Goal: Task Accomplishment & Management: Manage account settings

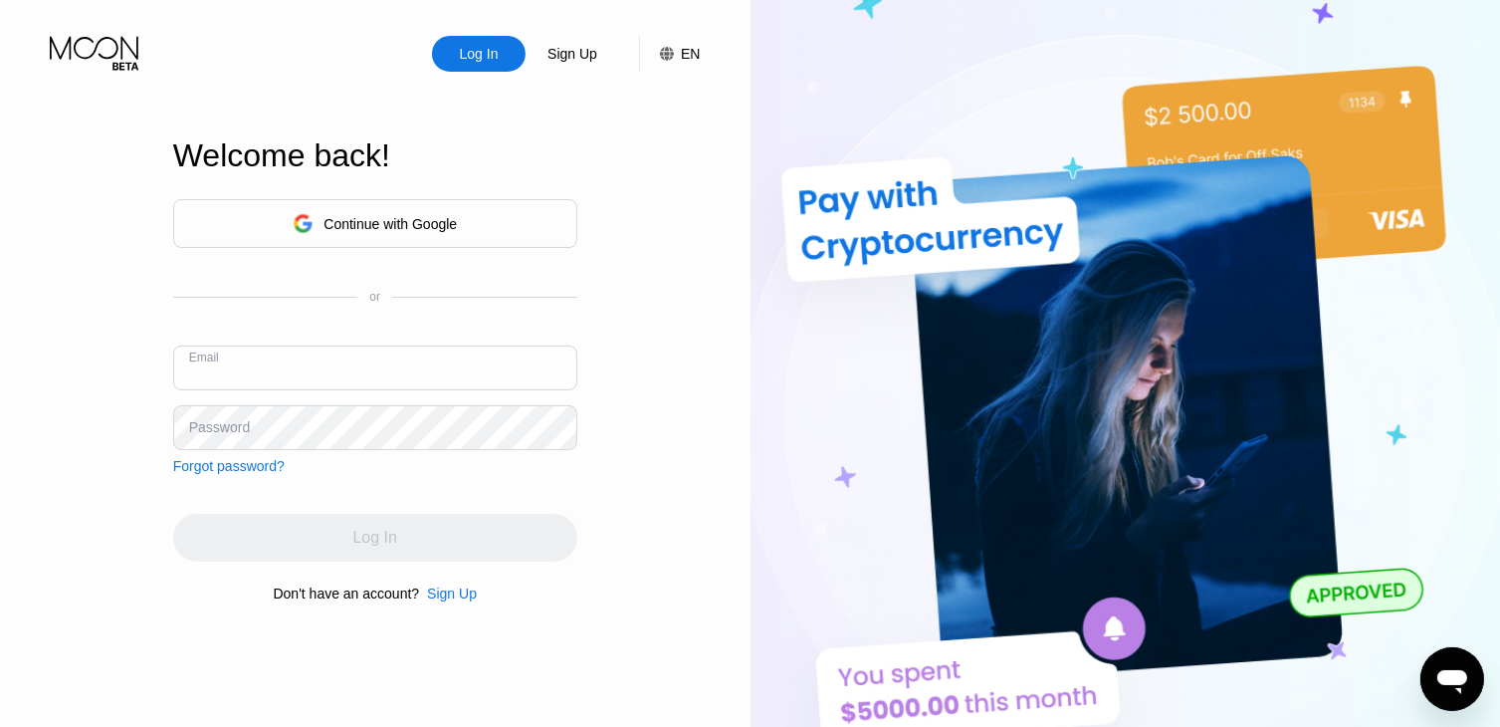
paste input "[EMAIL_ADDRESS][DOMAIN_NAME]"
click at [404, 367] on input "[EMAIL_ADDRESS][DOMAIN_NAME]" at bounding box center [375, 367] width 404 height 45
type input "[EMAIL_ADDRESS][DOMAIN_NAME]"
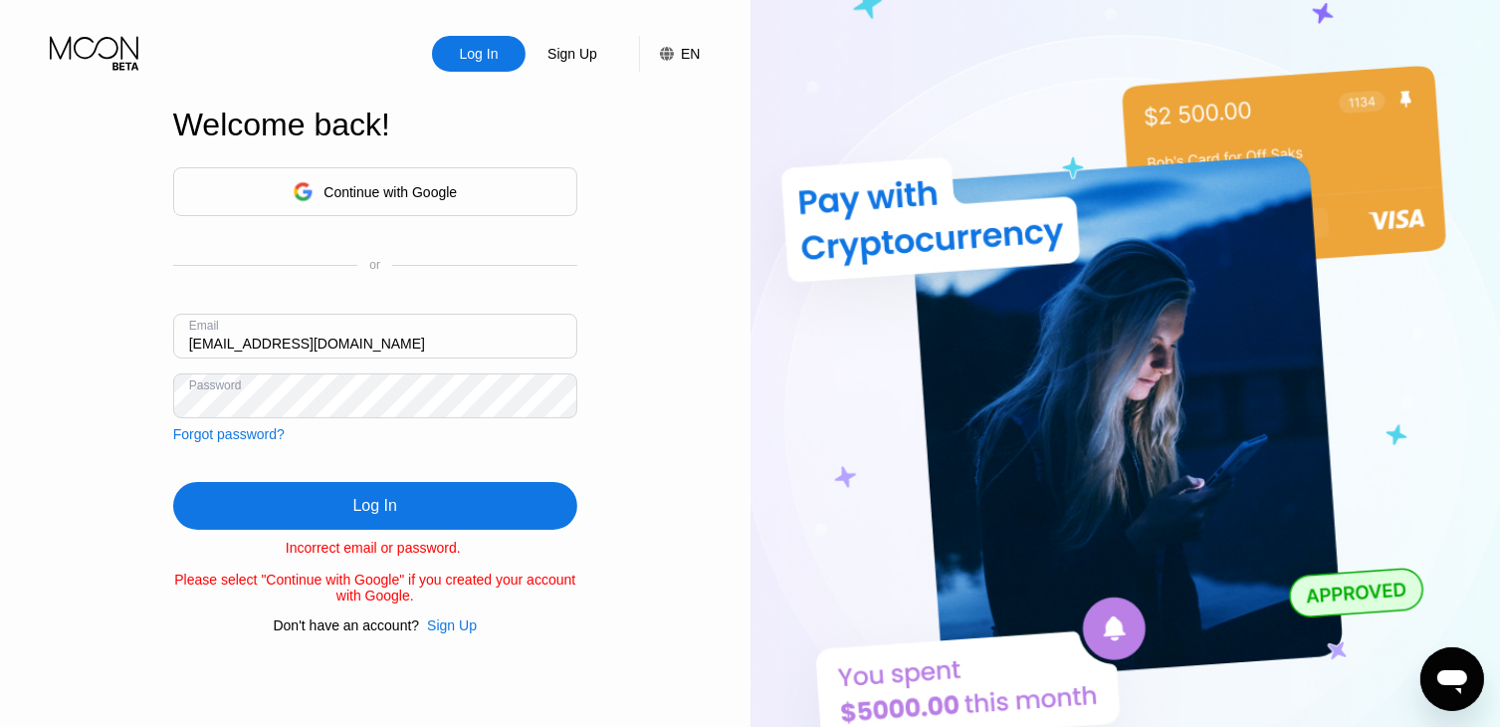
click at [398, 511] on div "Log In" at bounding box center [375, 506] width 404 height 48
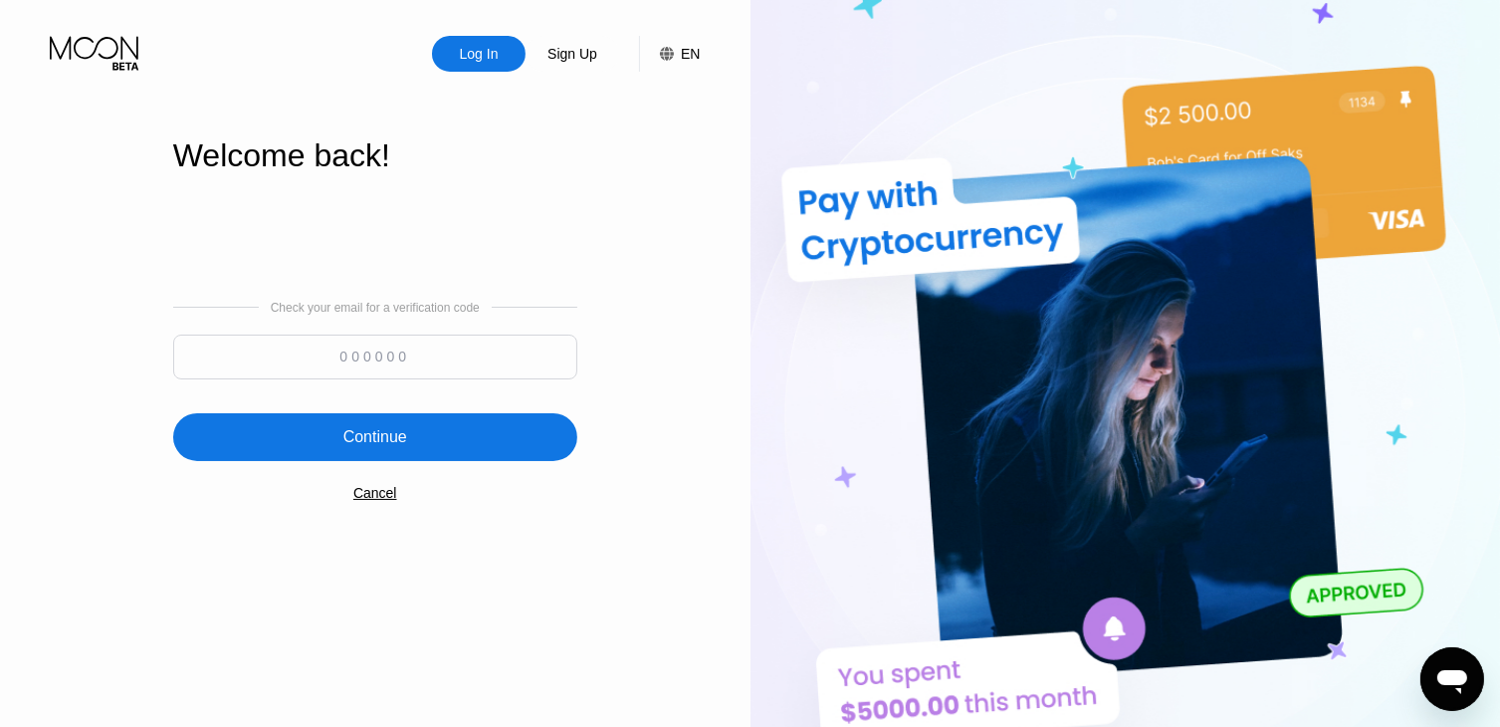
click at [466, 345] on input at bounding box center [375, 356] width 404 height 45
paste input "910007"
type input "910007"
click at [412, 447] on div "Continue" at bounding box center [375, 437] width 404 height 48
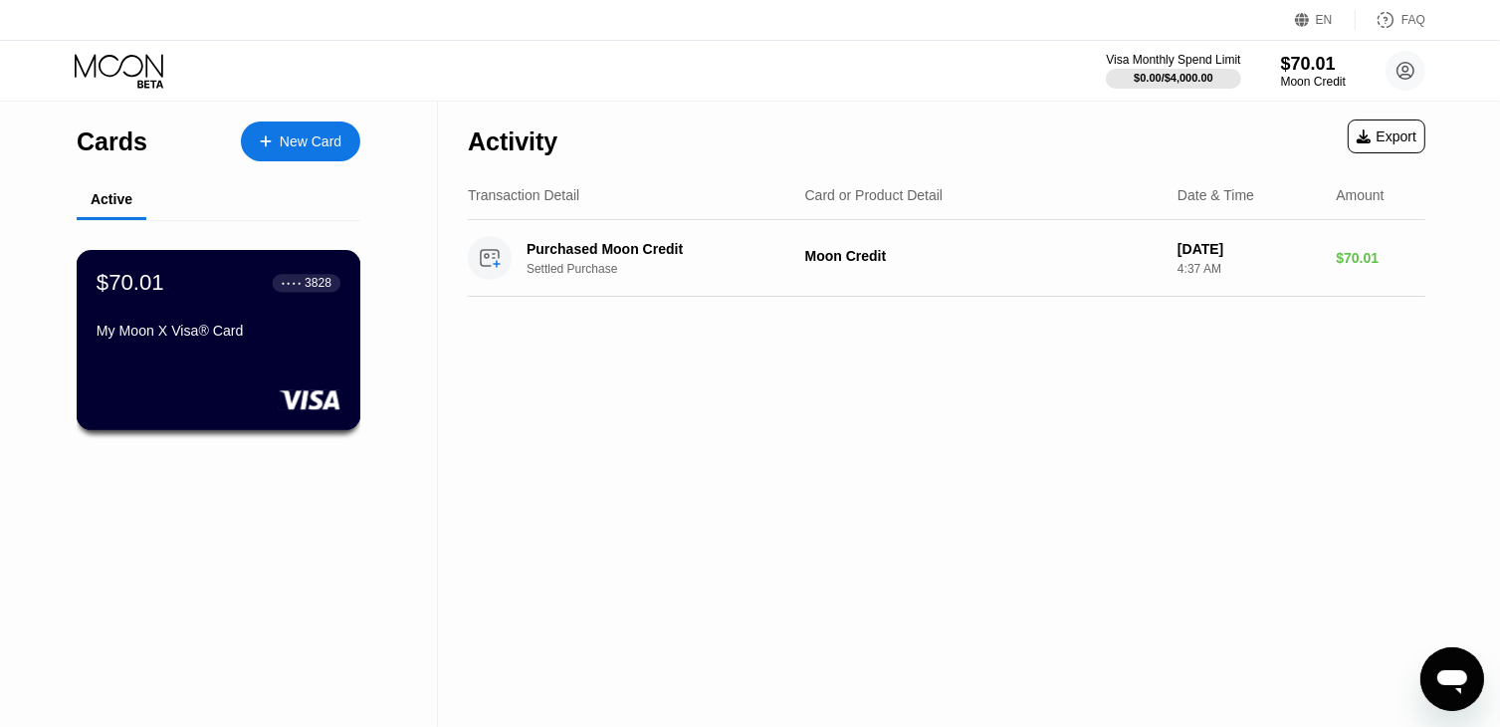
click at [231, 338] on div "My Moon X Visa® Card" at bounding box center [219, 330] width 244 height 16
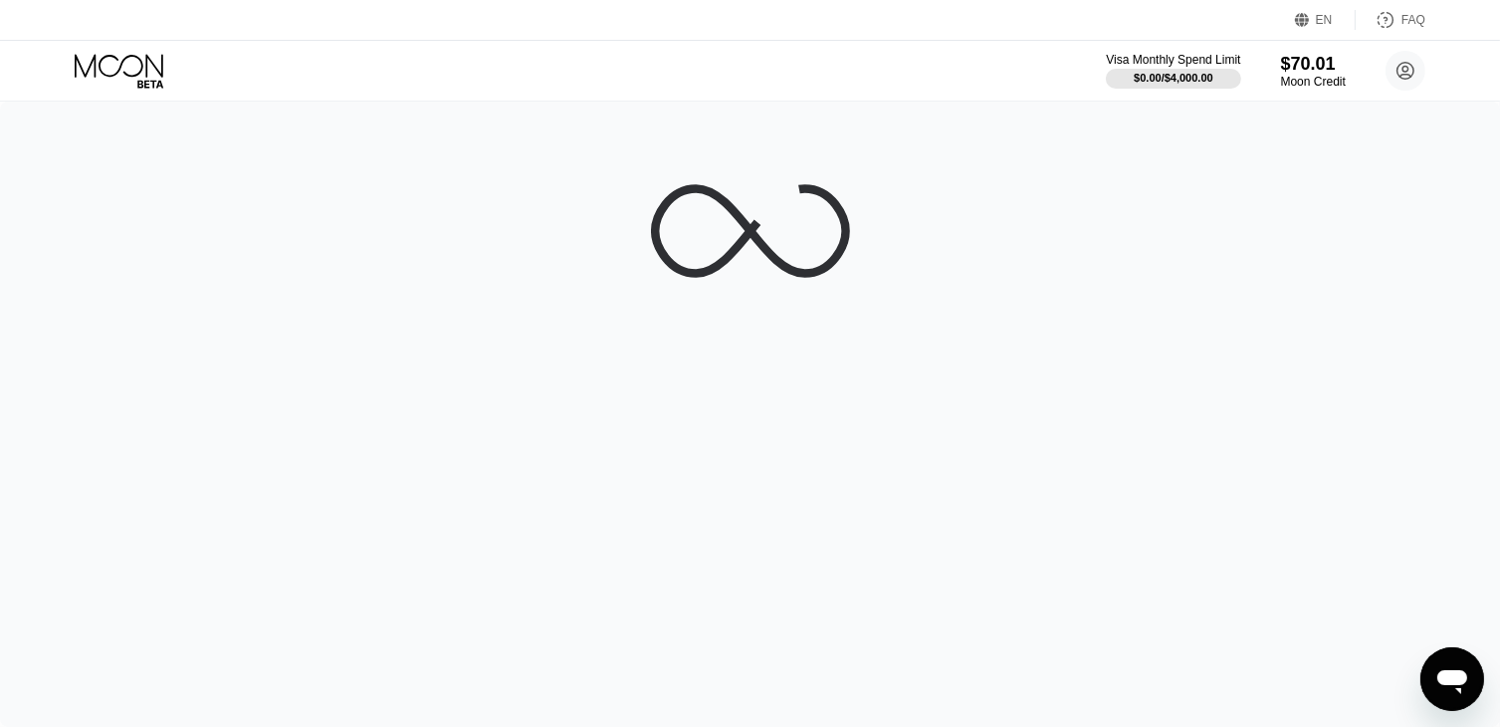
click at [231, 342] on div at bounding box center [750, 414] width 1500 height 625
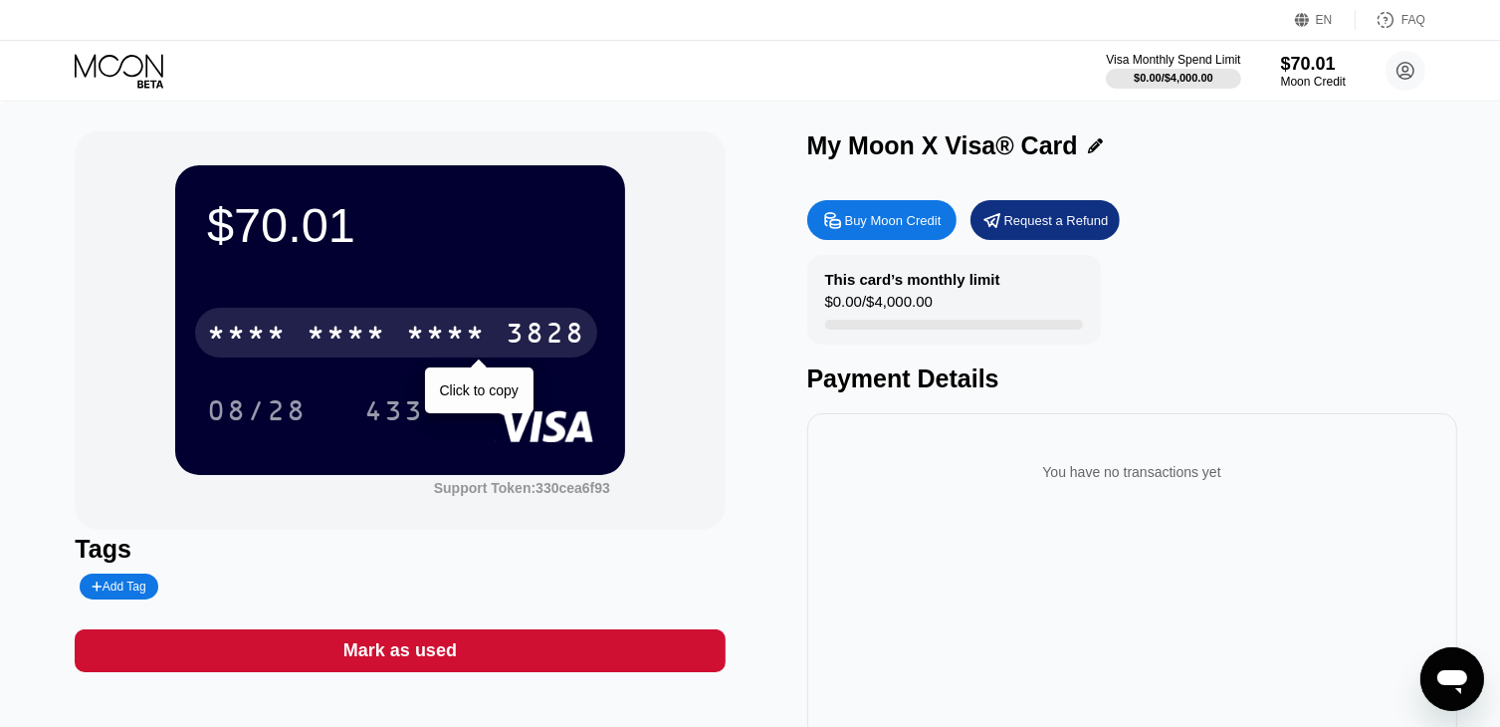
click at [412, 332] on div "* * * *" at bounding box center [446, 335] width 80 height 32
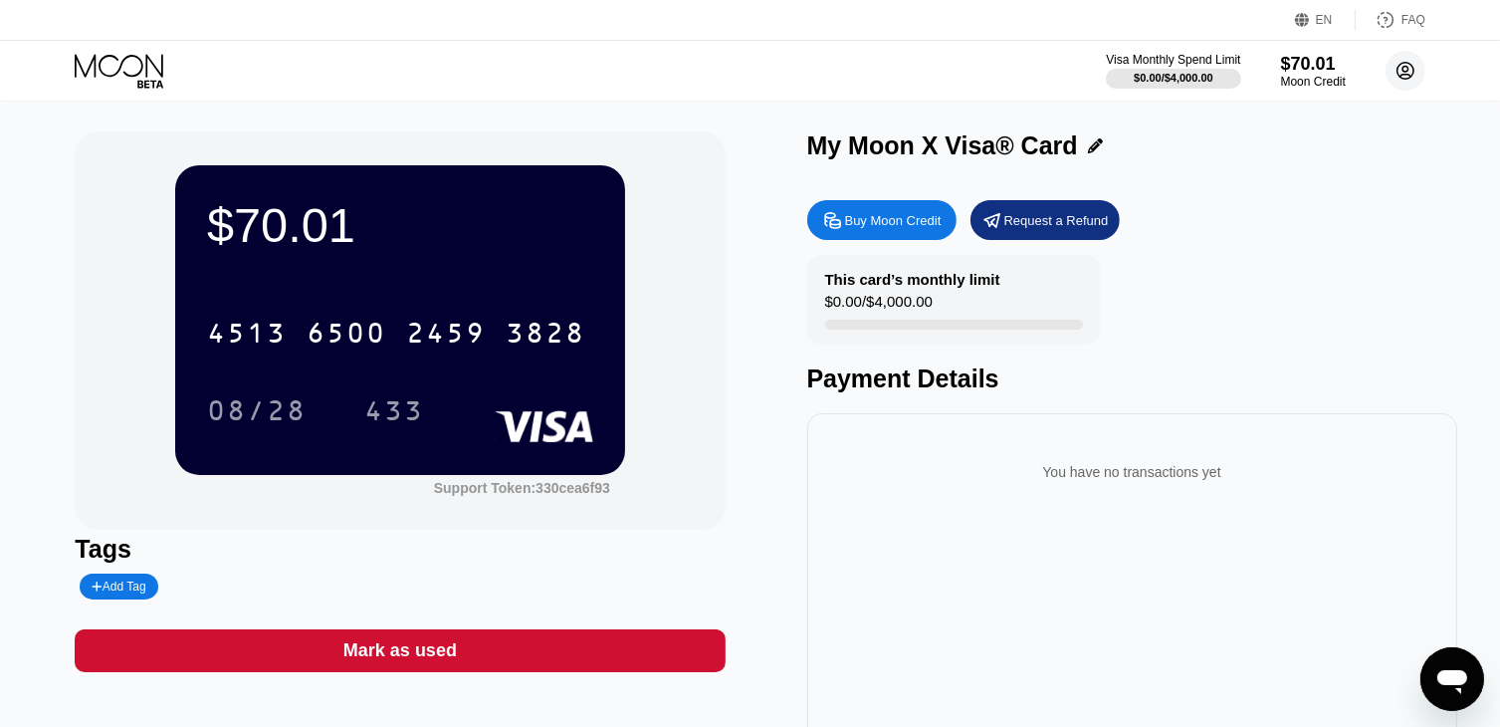
click at [1402, 69] on icon at bounding box center [1405, 71] width 11 height 11
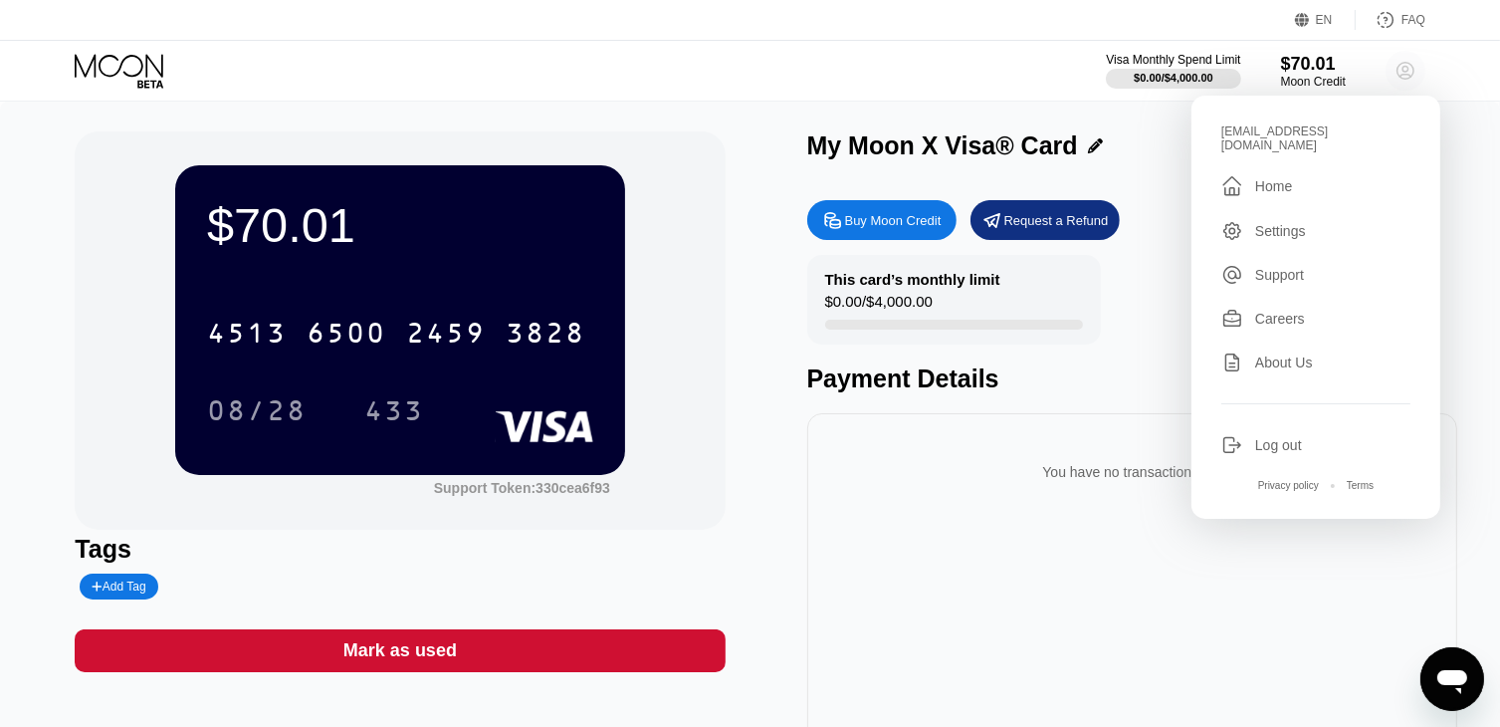
click at [1402, 69] on icon at bounding box center [1405, 71] width 11 height 11
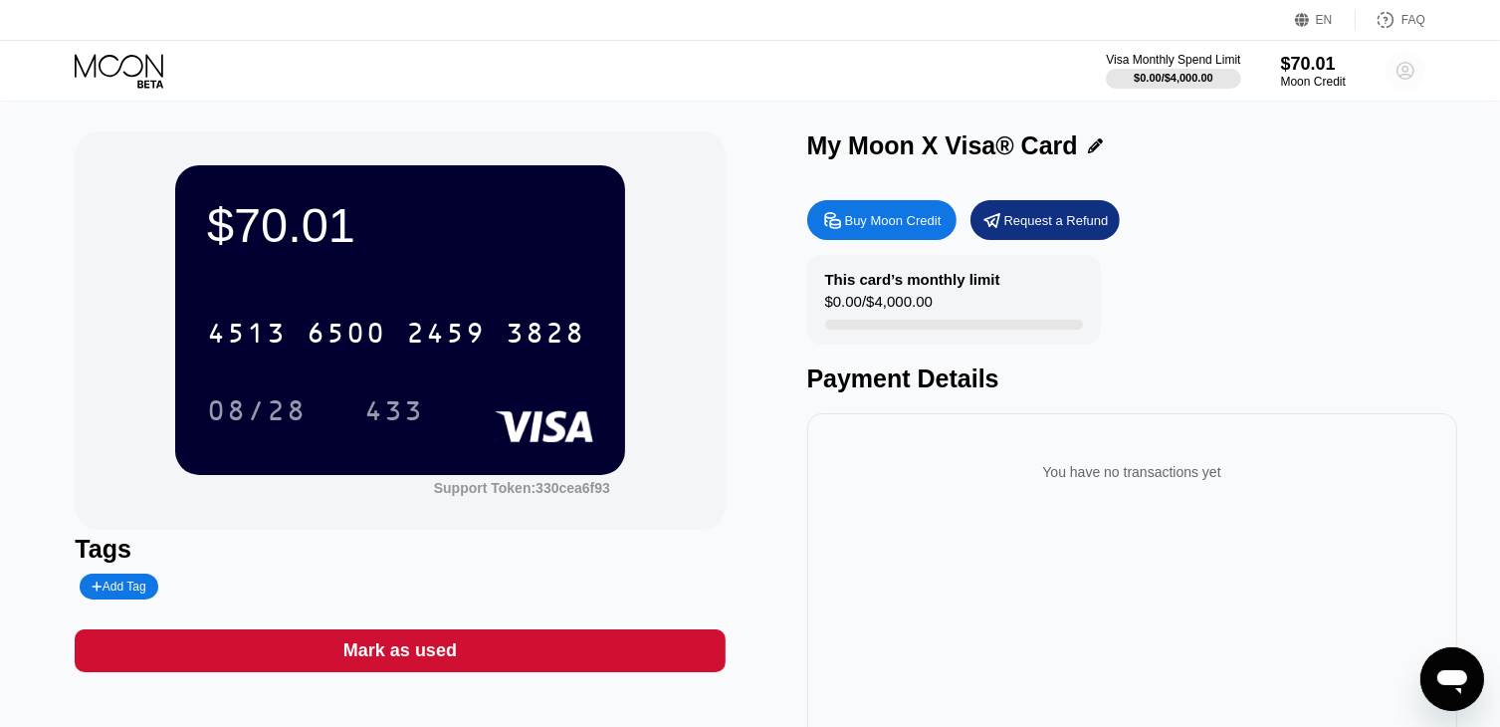
click at [1409, 79] on circle at bounding box center [1405, 71] width 40 height 40
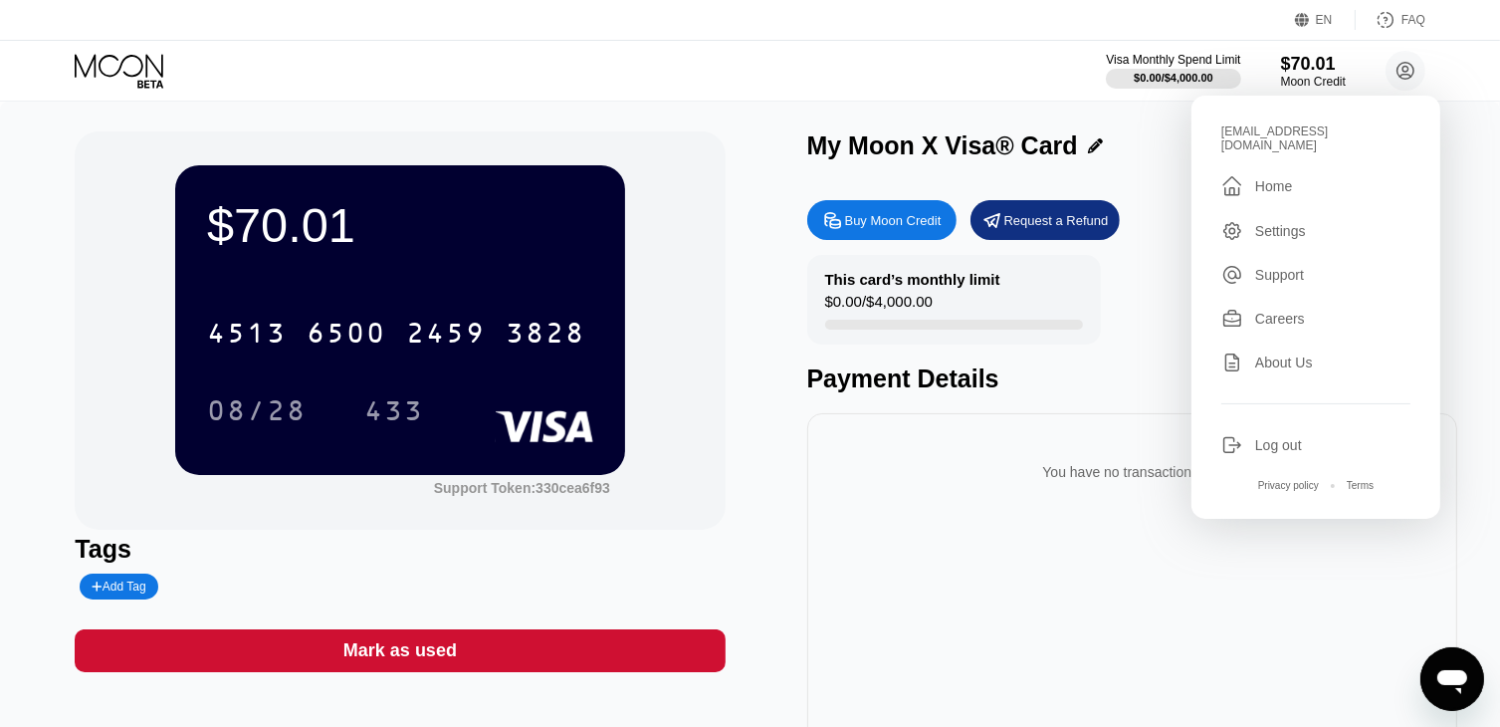
click at [1266, 223] on div "Settings" at bounding box center [1280, 231] width 51 height 16
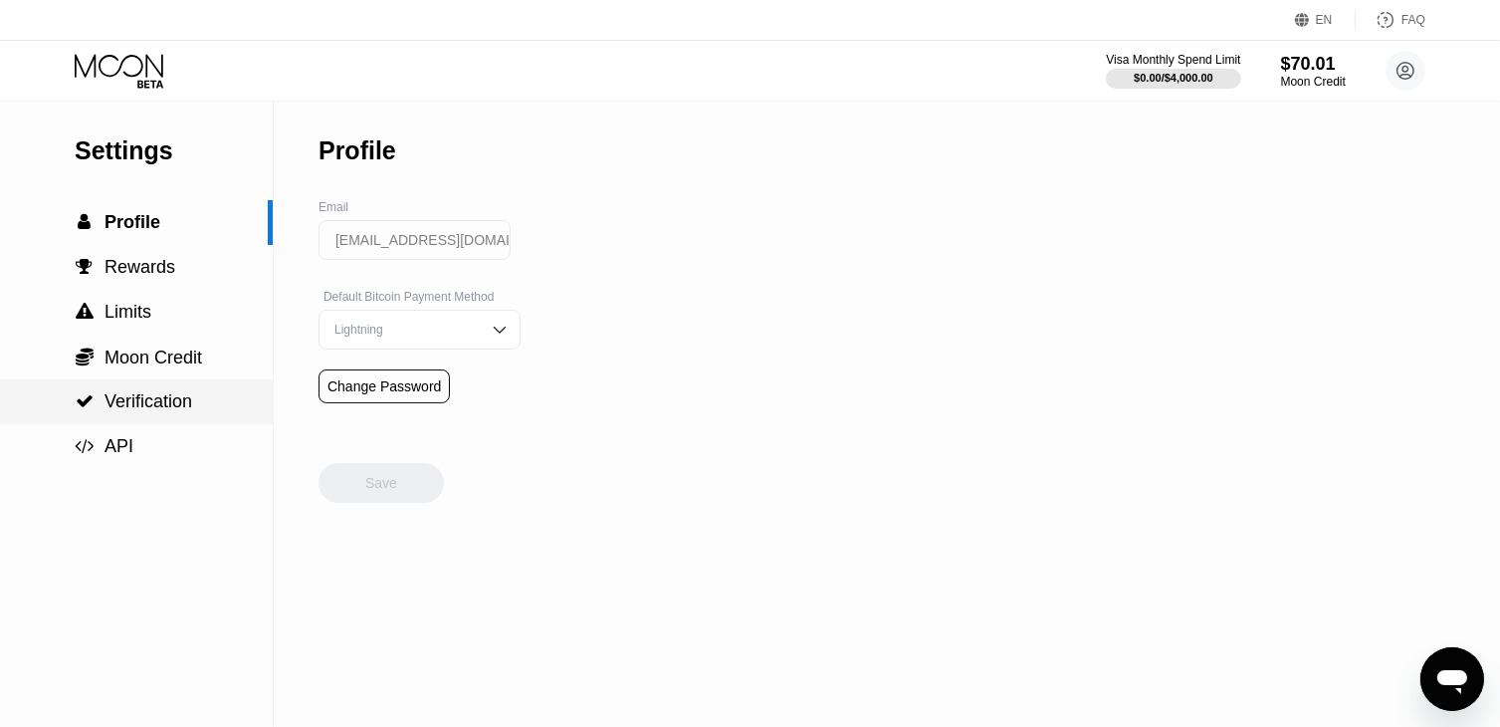
click at [110, 410] on span "Verification" at bounding box center [148, 401] width 88 height 20
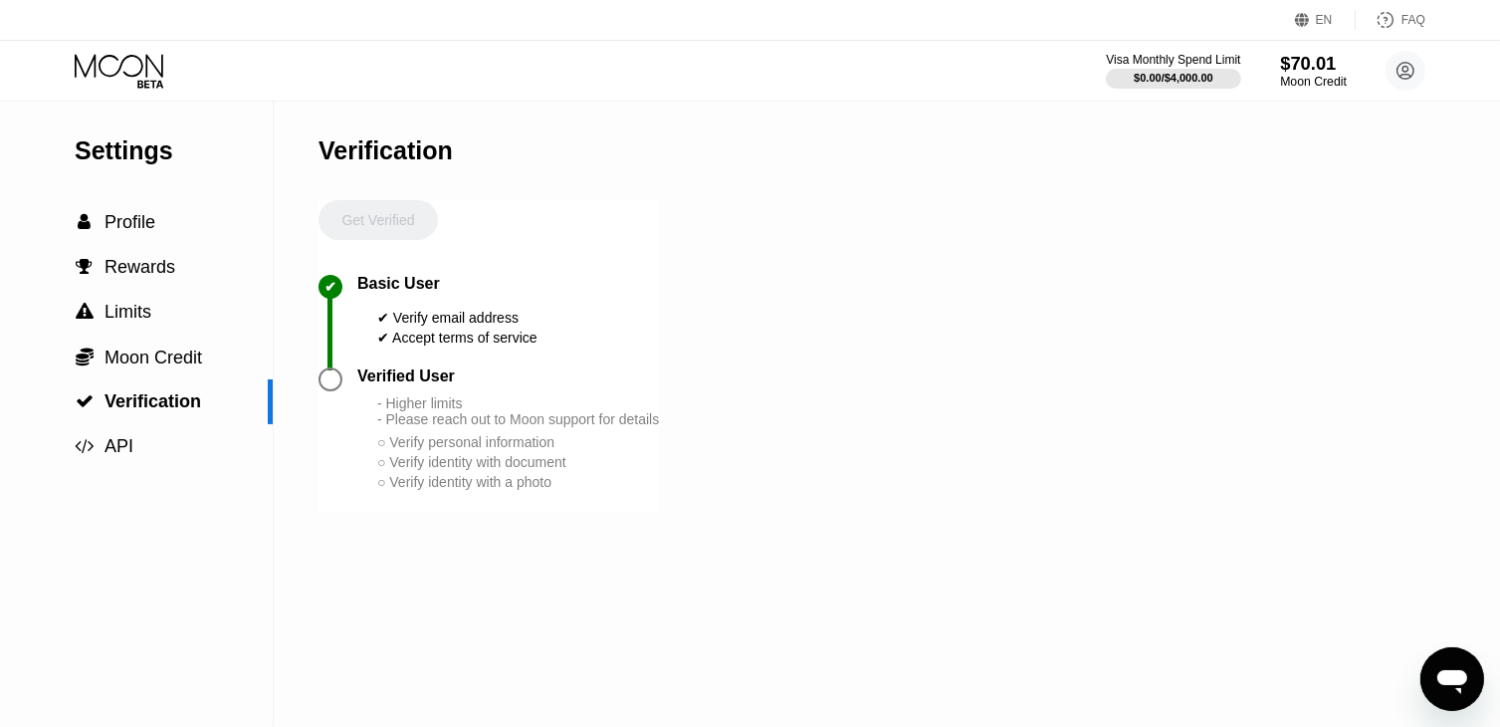
click at [1318, 66] on div "$70.01" at bounding box center [1313, 63] width 67 height 21
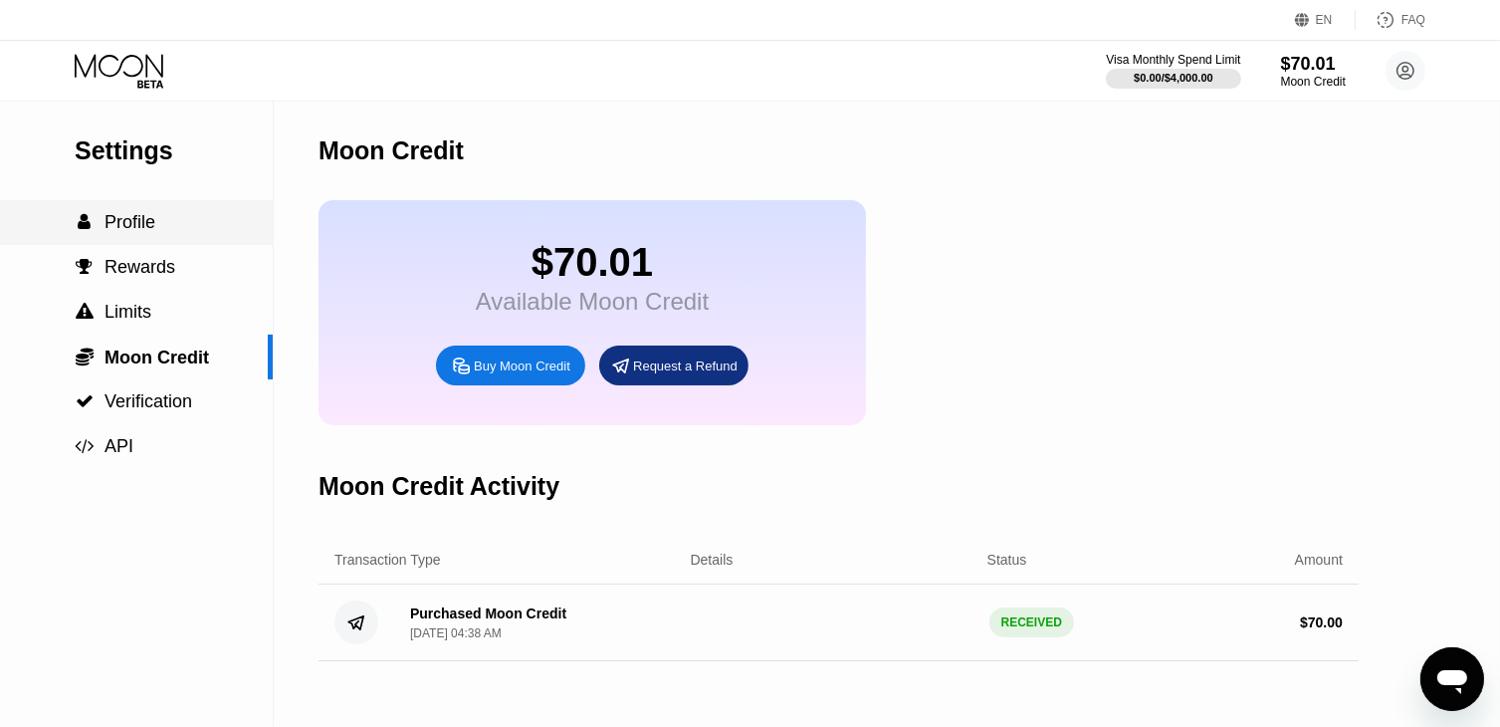
click at [107, 229] on span "Profile" at bounding box center [129, 222] width 51 height 20
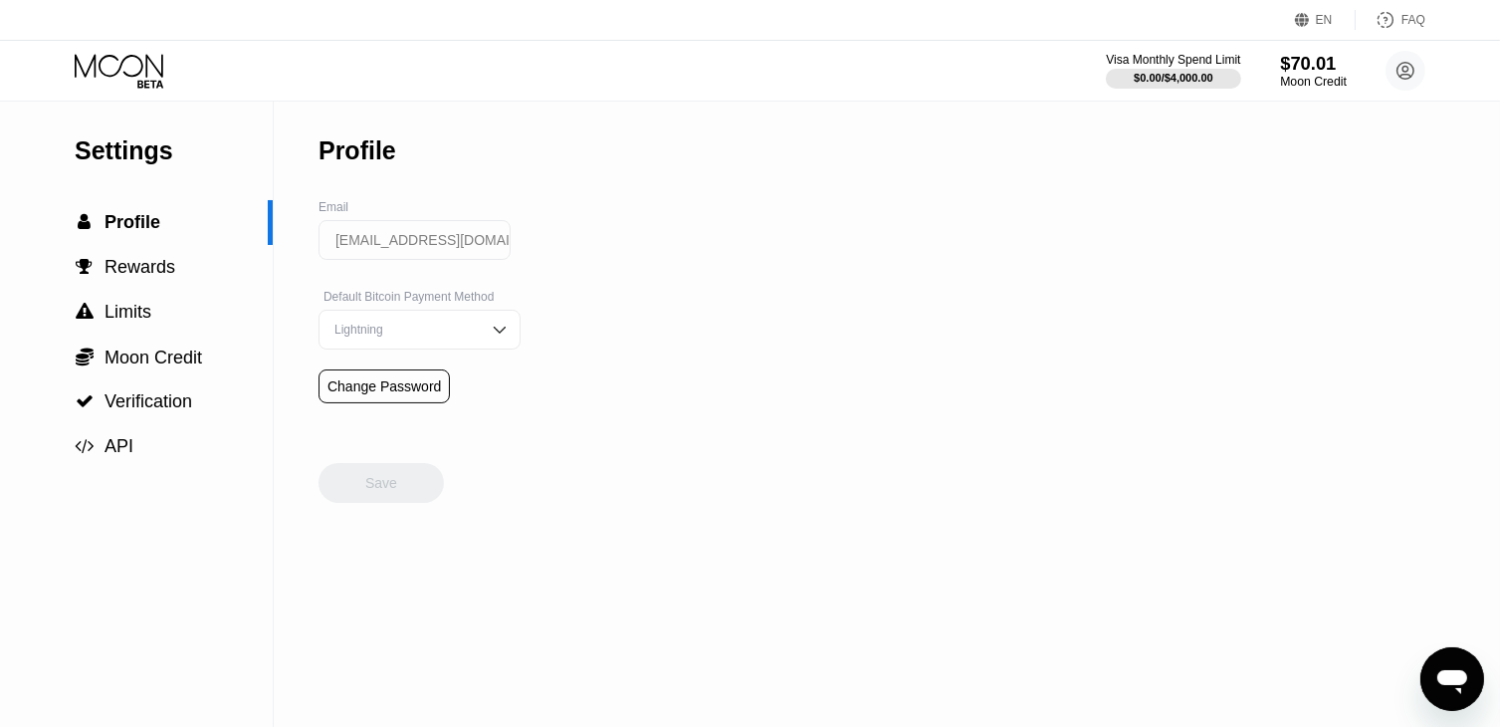
click at [1331, 73] on div "$70.01" at bounding box center [1313, 63] width 67 height 21
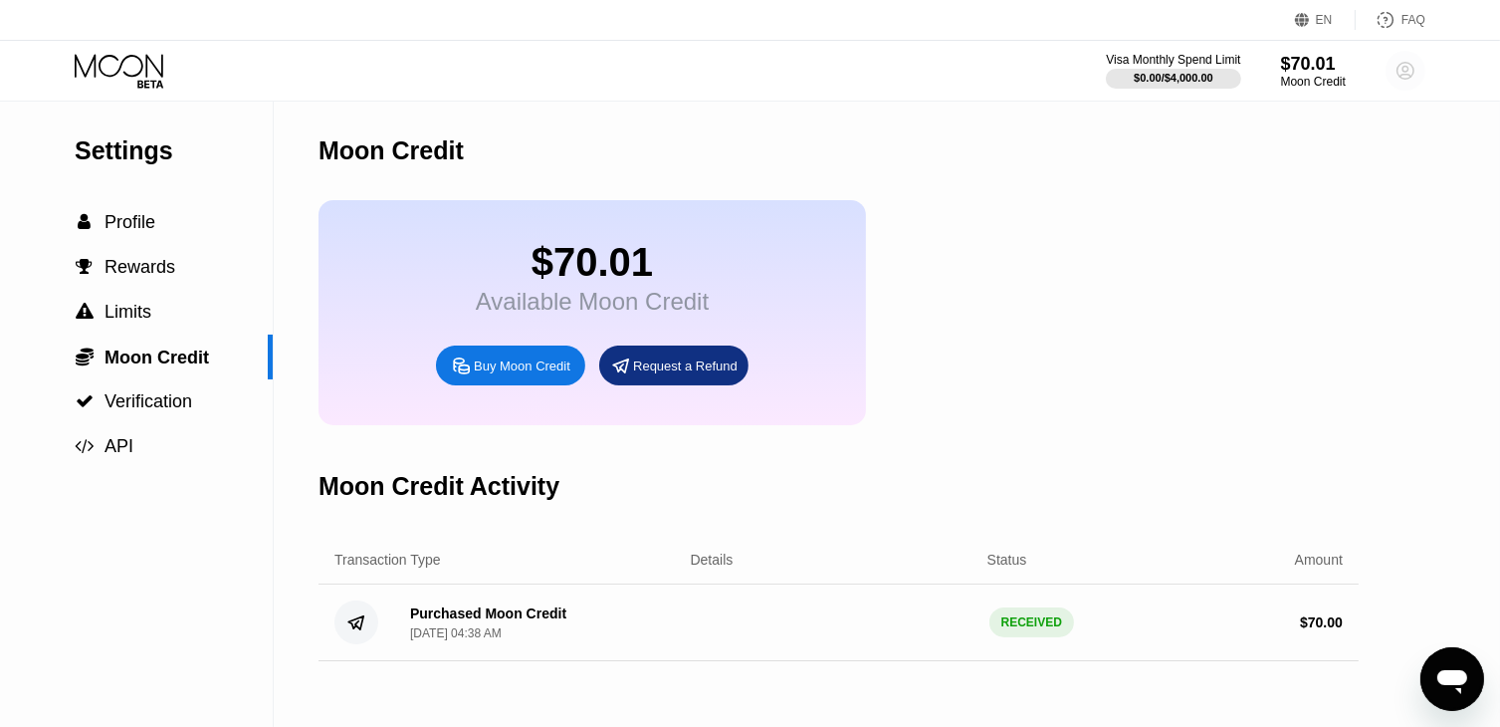
click at [1403, 73] on icon at bounding box center [1405, 71] width 11 height 11
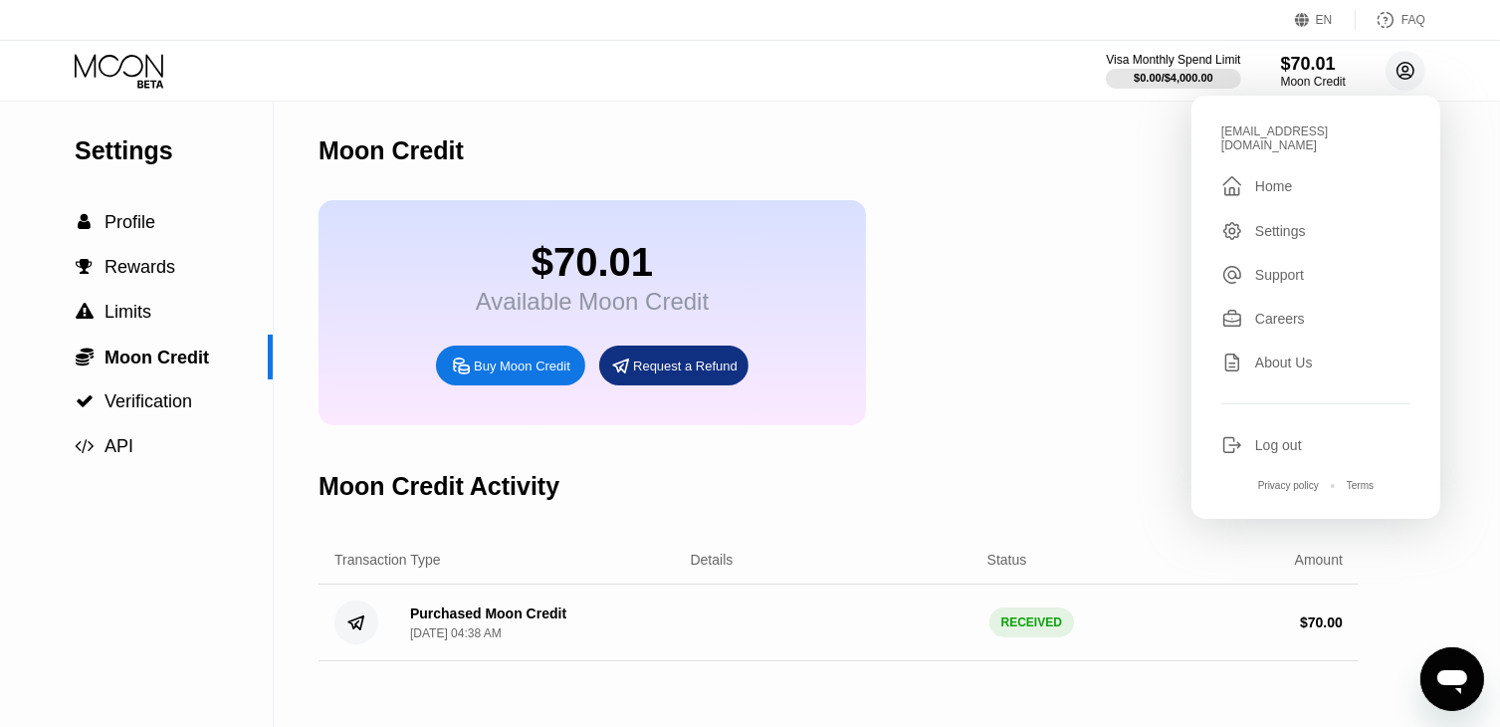
click at [1403, 73] on icon at bounding box center [1405, 71] width 11 height 11
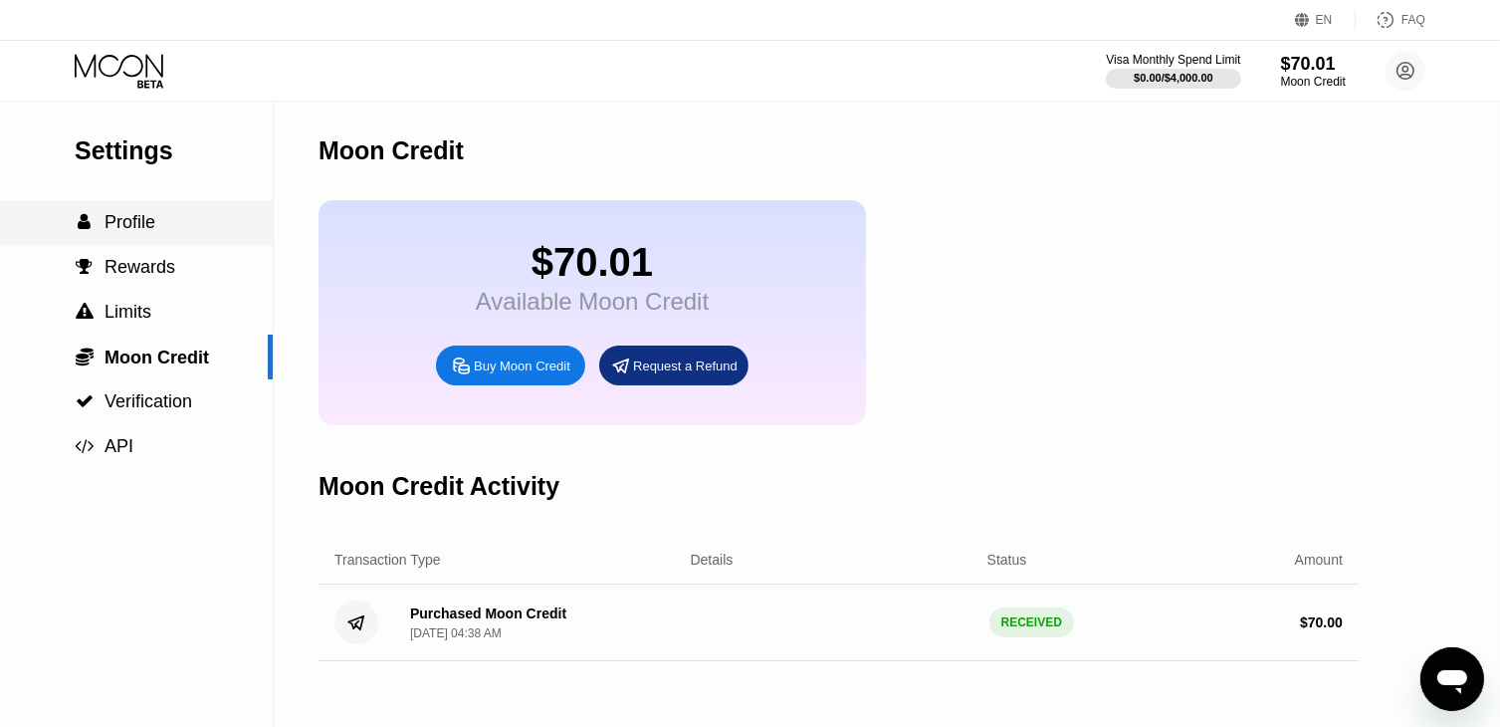
click at [115, 222] on span "Profile" at bounding box center [129, 222] width 51 height 20
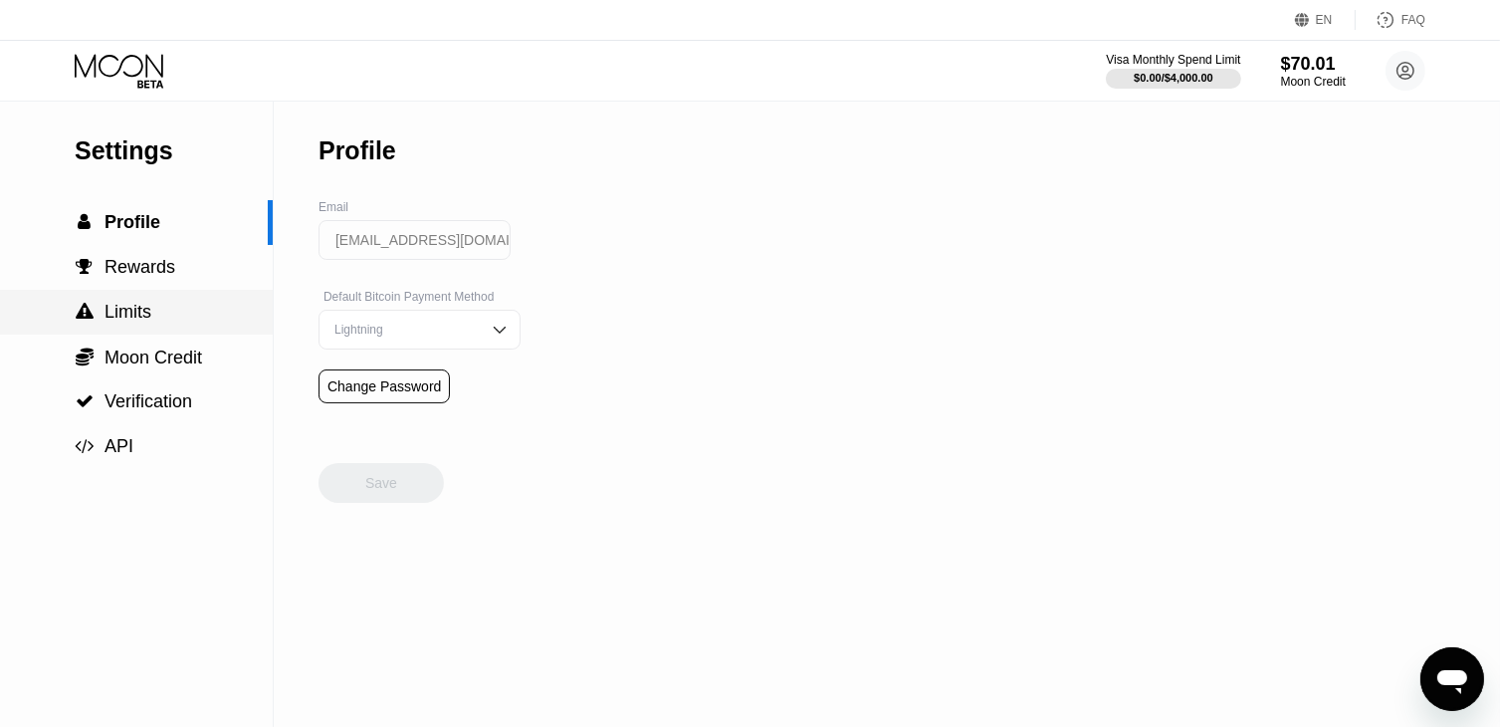
click at [127, 308] on span "Limits" at bounding box center [127, 312] width 47 height 20
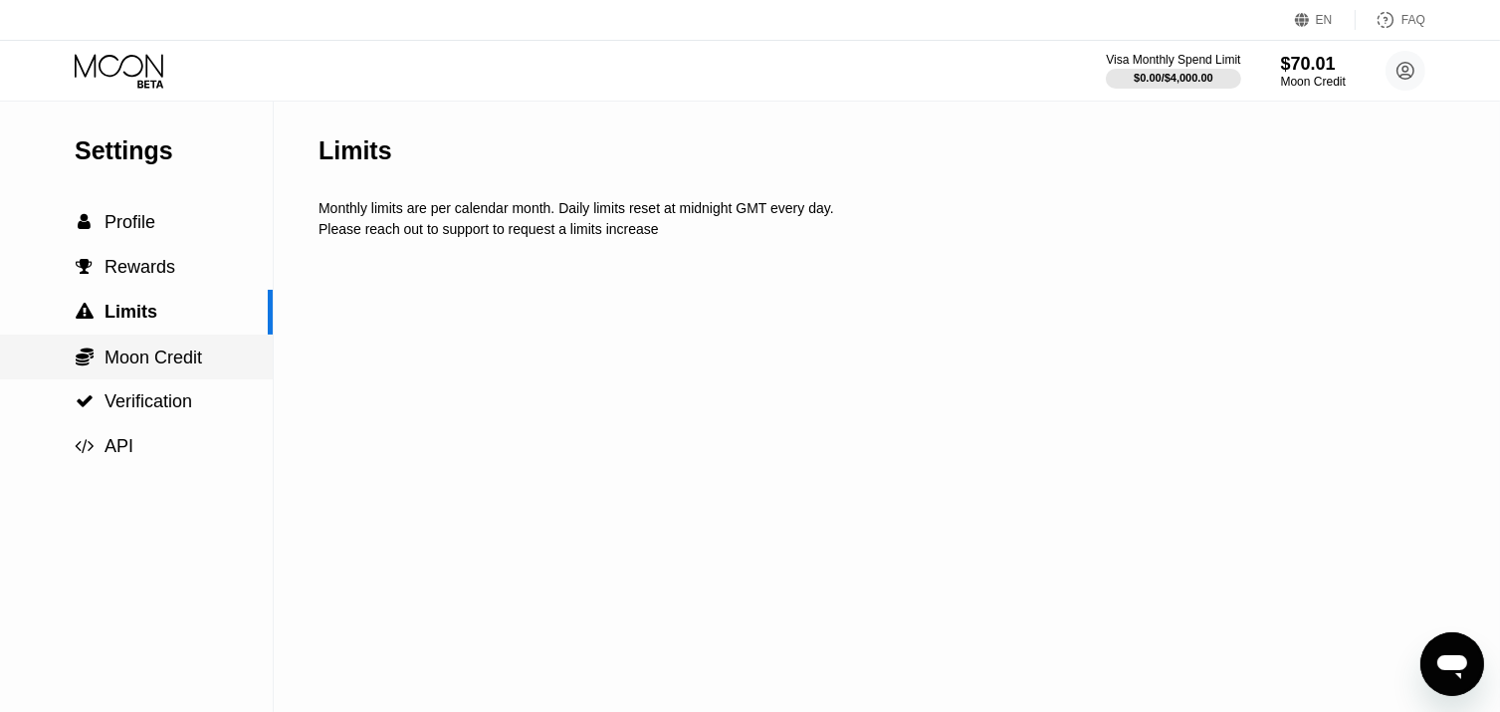
click at [147, 358] on span "Moon Credit" at bounding box center [153, 357] width 98 height 20
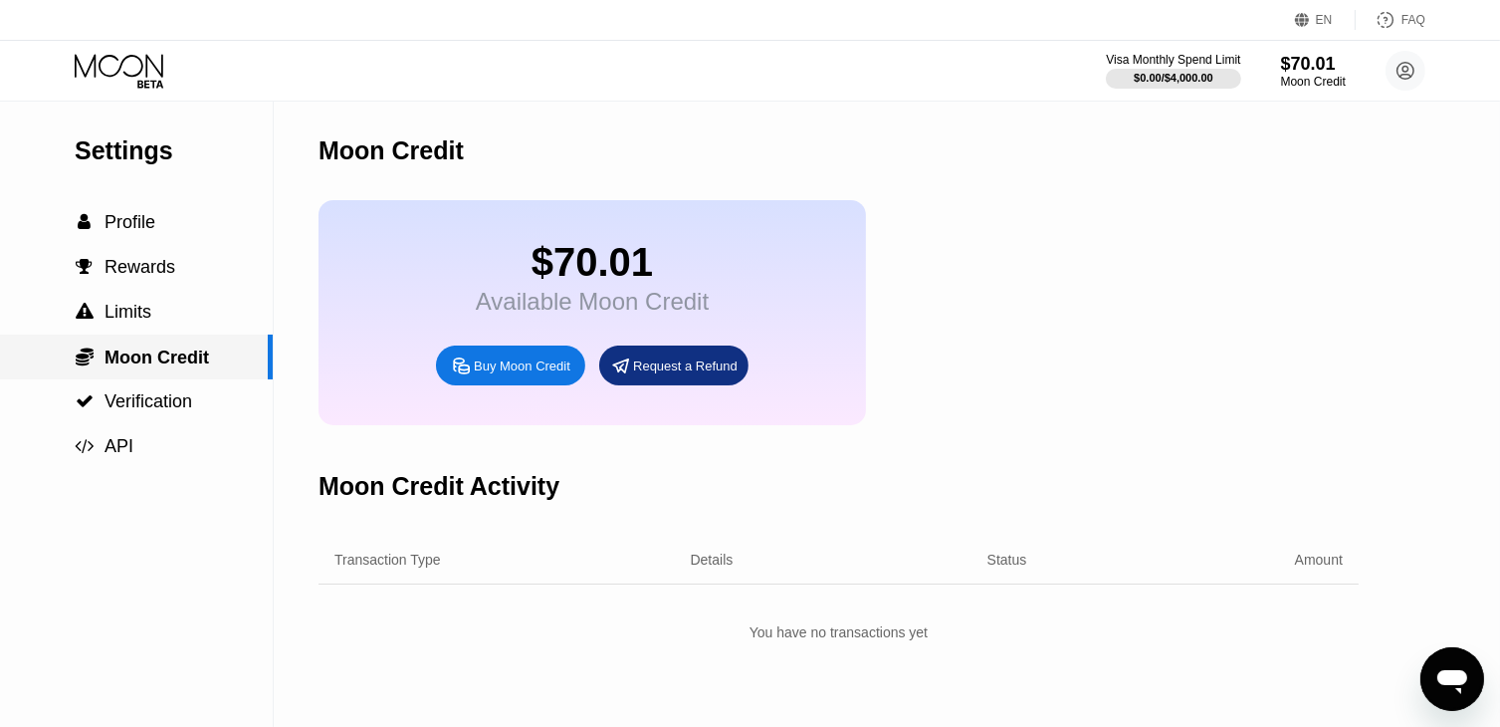
click at [147, 358] on span "Moon Credit" at bounding box center [156, 357] width 104 height 20
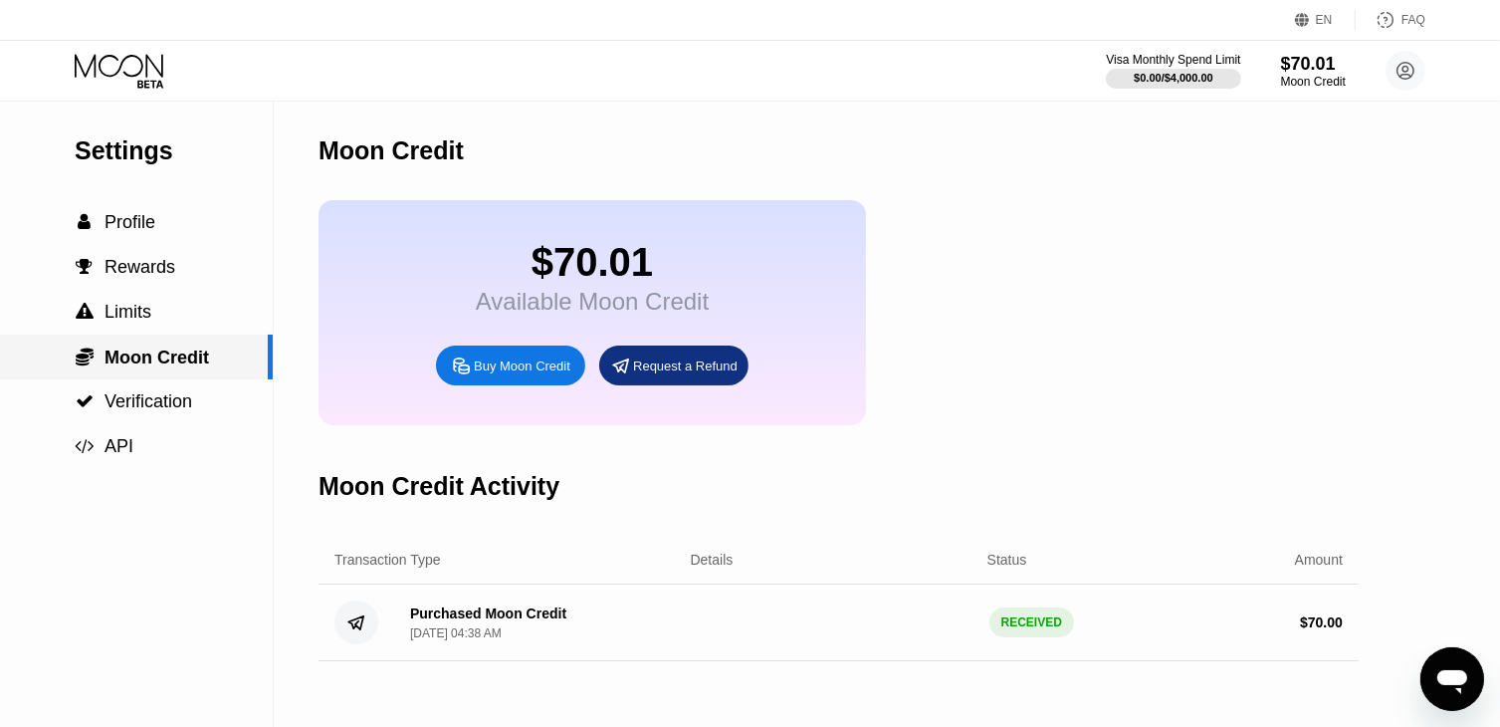
click at [147, 358] on span "Moon Credit" at bounding box center [156, 357] width 104 height 20
